Goal: Find specific page/section: Find specific page/section

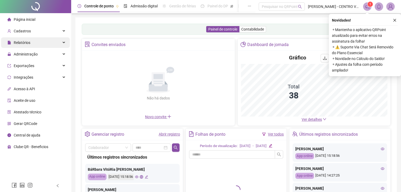
click at [25, 46] on span "Relatórios" at bounding box center [18, 42] width 23 height 11
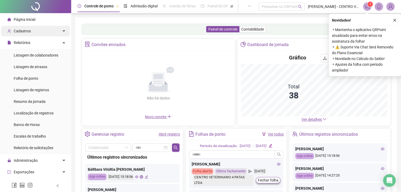
click at [43, 27] on div "Cadastros" at bounding box center [35, 31] width 69 height 11
click at [30, 32] on div "Cadastros" at bounding box center [35, 31] width 69 height 11
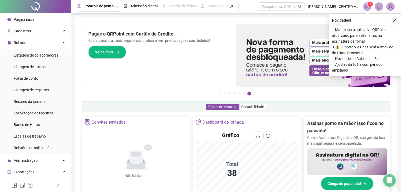
click at [395, 22] on icon "close" at bounding box center [395, 20] width 4 height 4
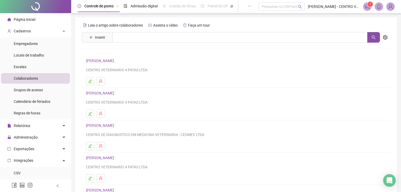
click at [295, 79] on ul at bounding box center [236, 81] width 300 height 8
